Goal: Check status: Check status

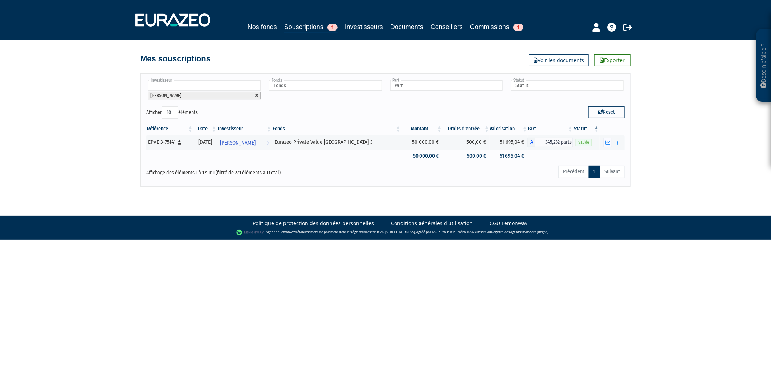
click at [258, 96] on link at bounding box center [257, 95] width 4 height 4
type input "Investisseur"
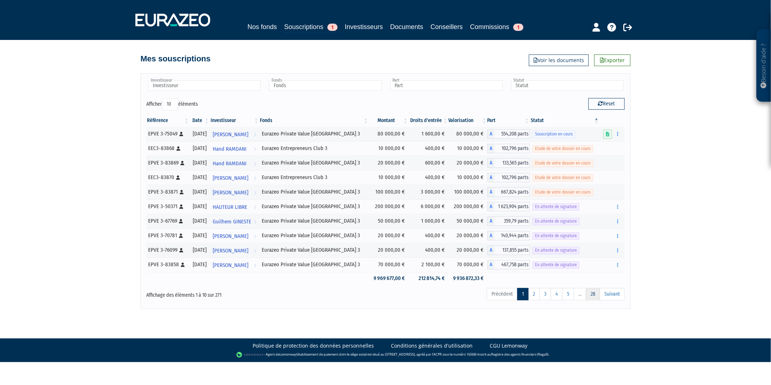
click at [591, 295] on link "28" at bounding box center [593, 294] width 14 height 12
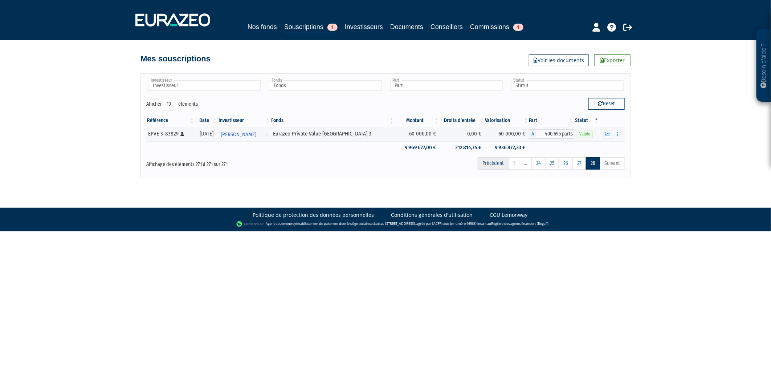
click at [496, 164] on link "Précédent" at bounding box center [493, 163] width 31 height 12
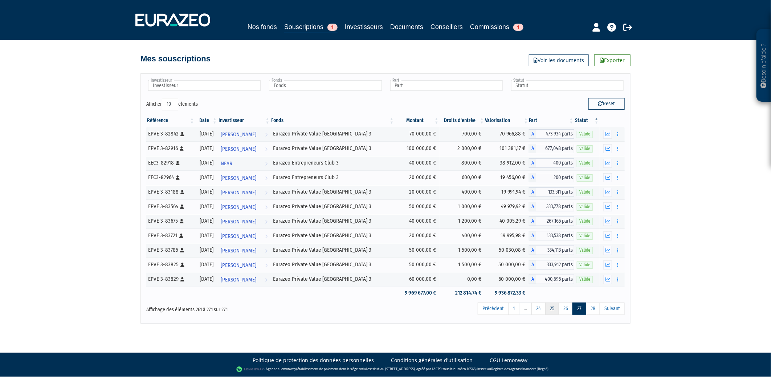
click at [552, 308] on link "25" at bounding box center [552, 308] width 14 height 12
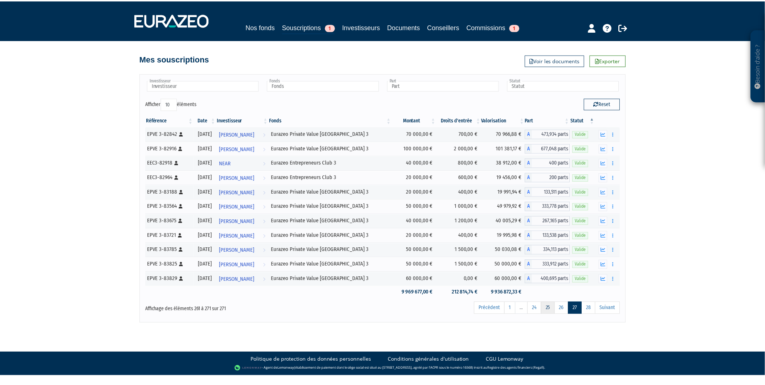
scroll to position [271, 0]
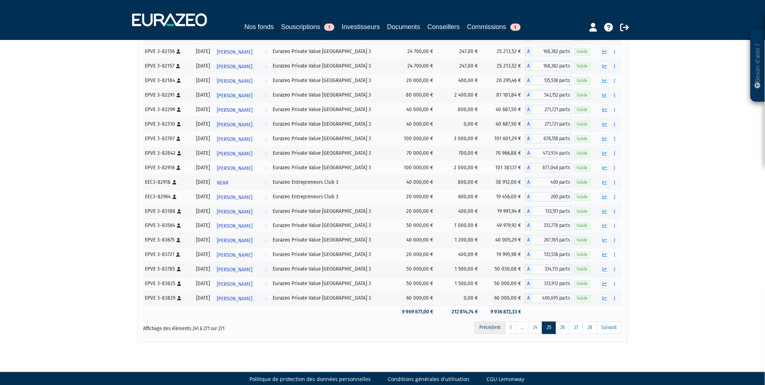
click at [484, 328] on link "Précédent" at bounding box center [489, 327] width 31 height 12
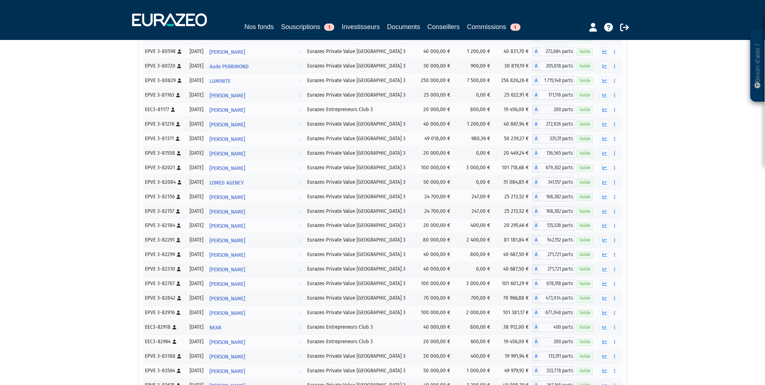
scroll to position [417, 0]
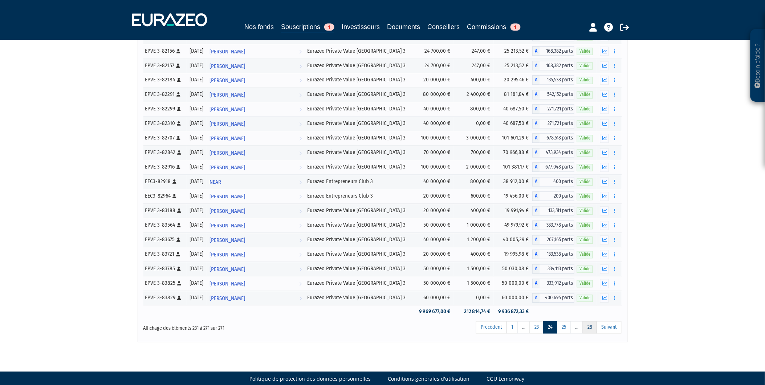
click at [589, 328] on link "28" at bounding box center [589, 327] width 14 height 12
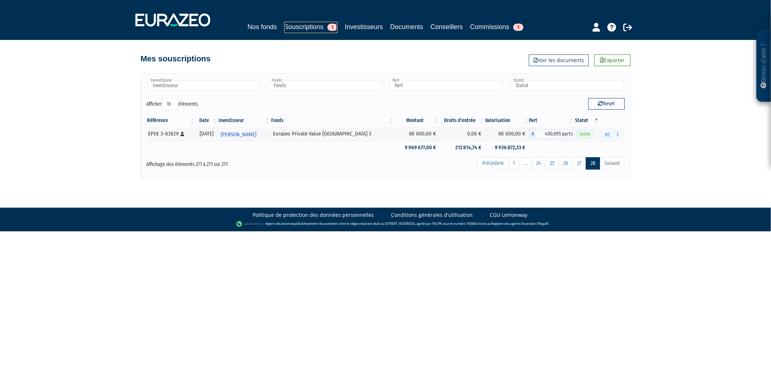
click at [313, 28] on link "Souscriptions 1" at bounding box center [310, 27] width 53 height 11
click at [496, 164] on link "Précédent" at bounding box center [493, 163] width 31 height 12
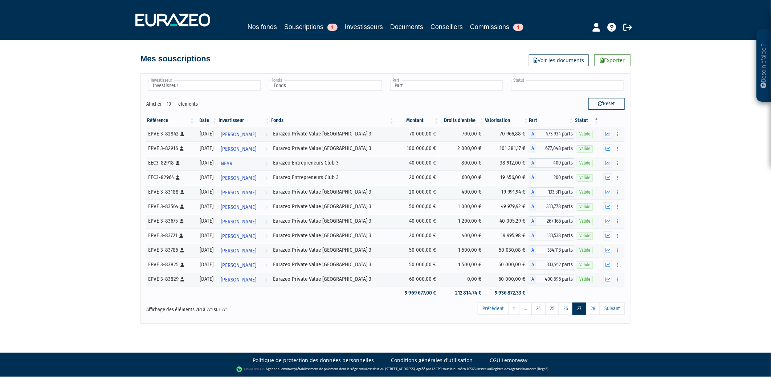
click at [551, 84] on input "text" at bounding box center [567, 85] width 112 height 11
type input "Statut"
click at [545, 89] on input "text" at bounding box center [567, 85] width 112 height 11
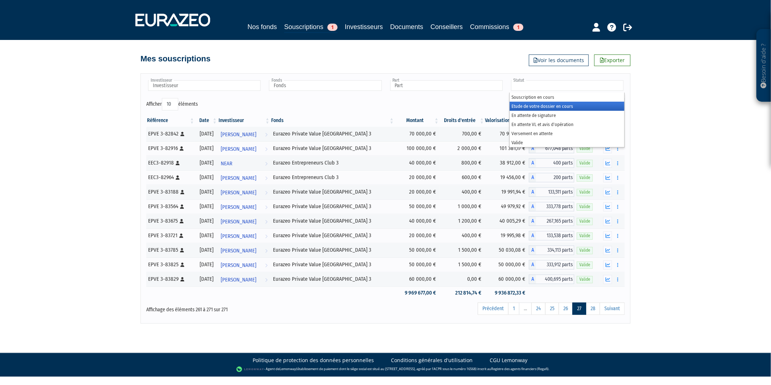
click at [566, 104] on li "Etude de votre dossier en cours" at bounding box center [566, 106] width 115 height 9
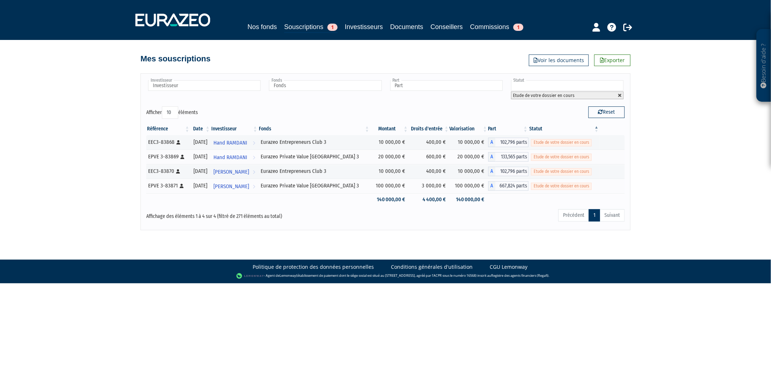
click at [619, 96] on link at bounding box center [620, 95] width 4 height 4
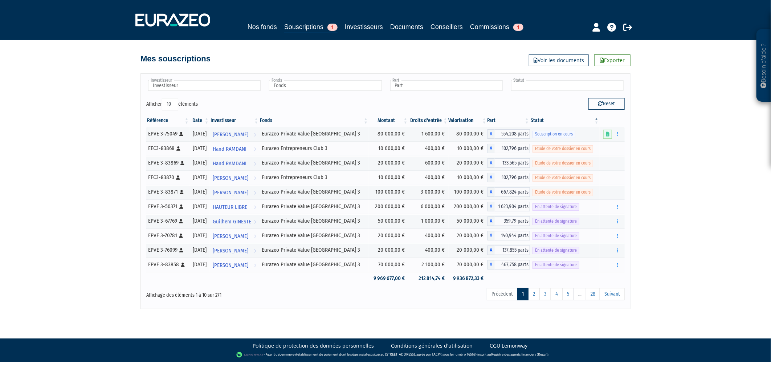
type input "Statut"
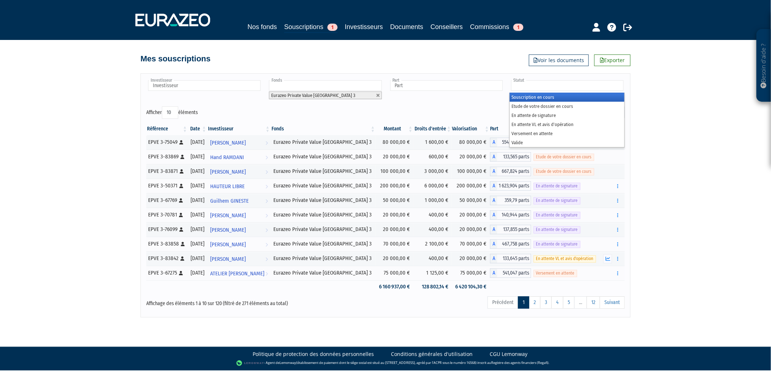
click at [553, 85] on input "text" at bounding box center [567, 85] width 112 height 11
type input "Statut"
click at [375, 99] on ul "Eurazeo Private Value [GEOGRAPHIC_DATA] 3" at bounding box center [324, 90] width 115 height 22
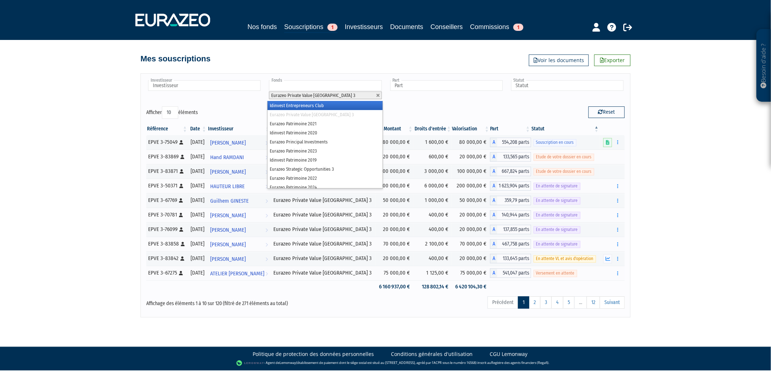
click at [380, 94] on li "Eurazeo Private Value [GEOGRAPHIC_DATA] 3" at bounding box center [325, 95] width 112 height 8
click at [378, 95] on link at bounding box center [378, 95] width 4 height 4
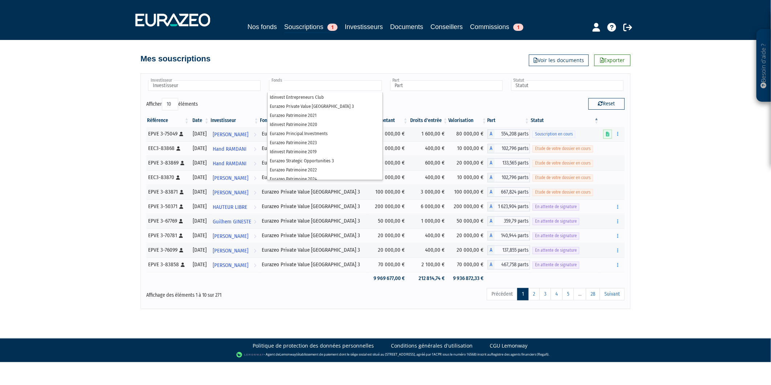
click at [430, 108] on div "Reset" at bounding box center [507, 105] width 245 height 14
type input "Fonds"
